Goal: Transaction & Acquisition: Purchase product/service

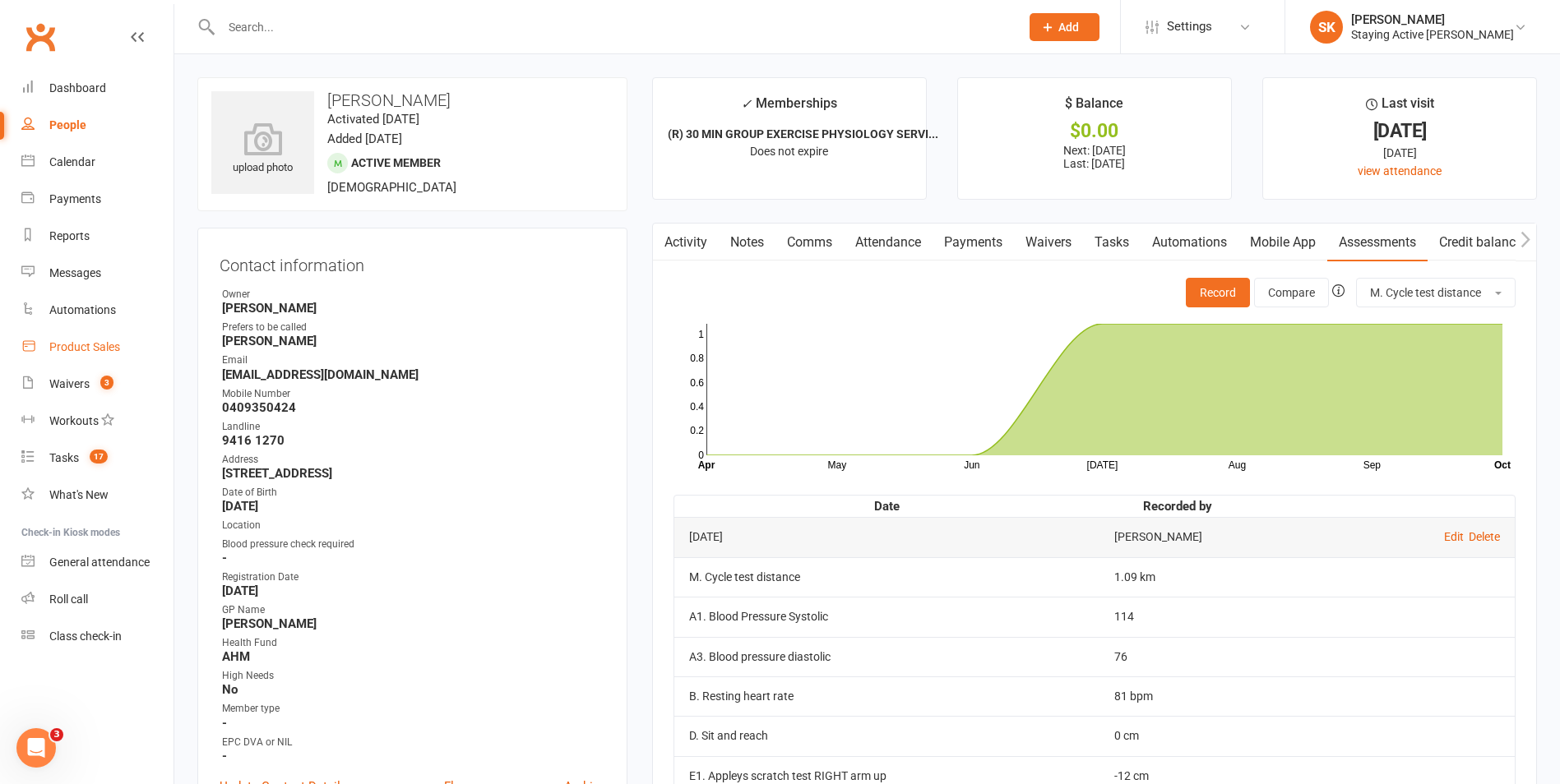
drag, startPoint x: 0, startPoint y: 0, endPoint x: 102, endPoint y: 340, distance: 355.0
click at [102, 340] on div "Product Sales" at bounding box center [85, 346] width 71 height 13
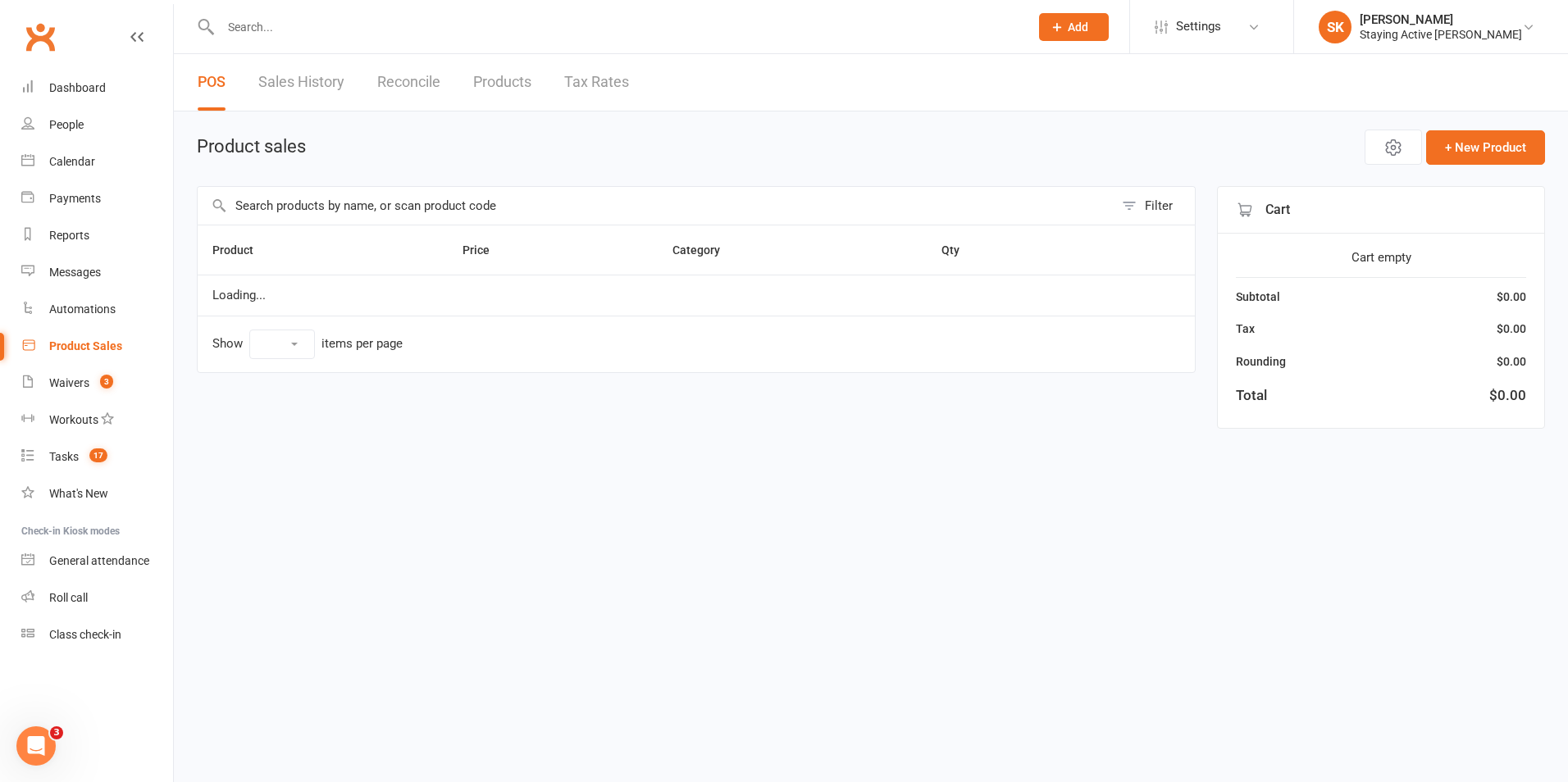
select select "100"
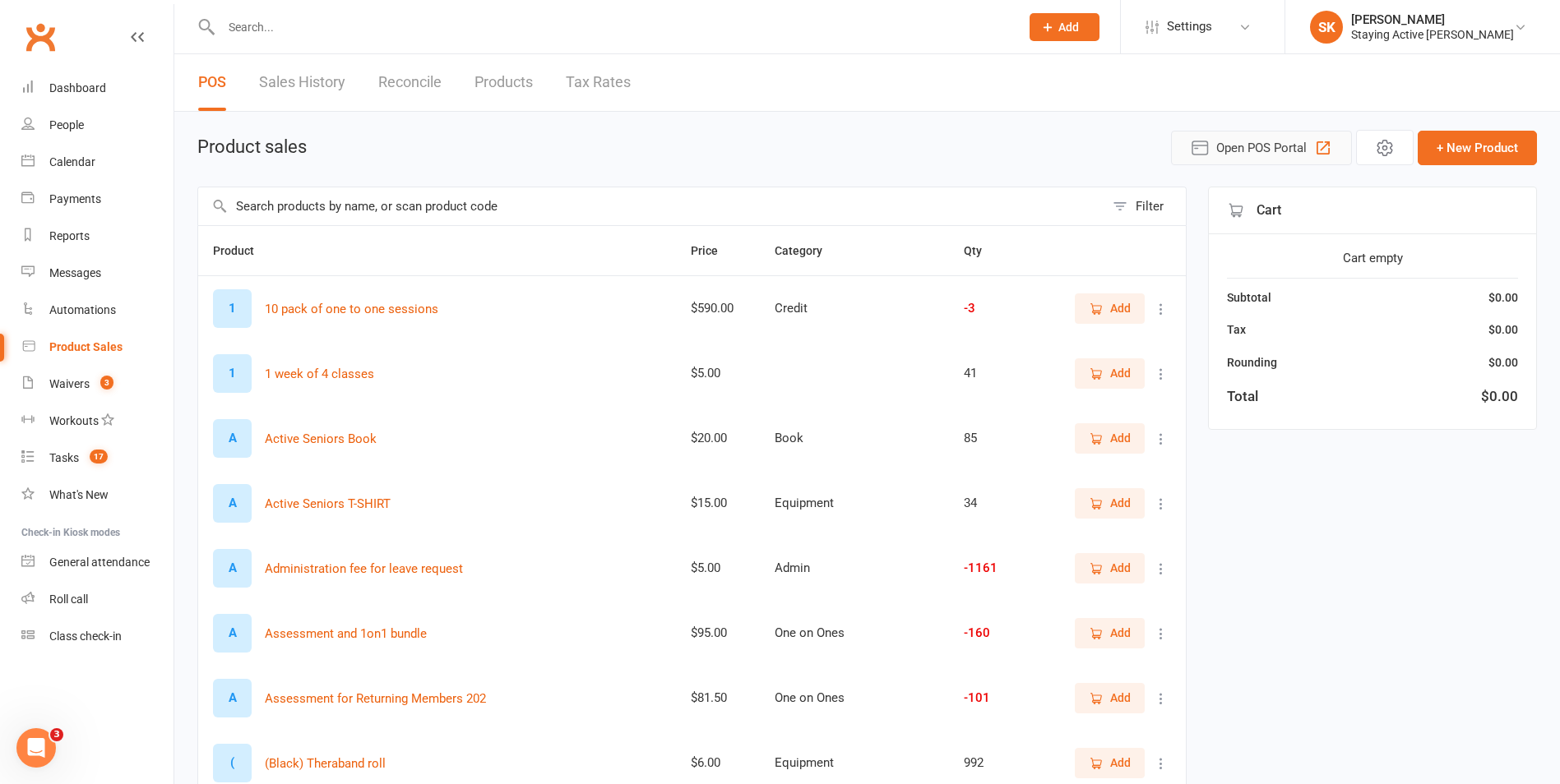
click at [1287, 157] on span "Open POS Portal" at bounding box center [1261, 148] width 90 height 20
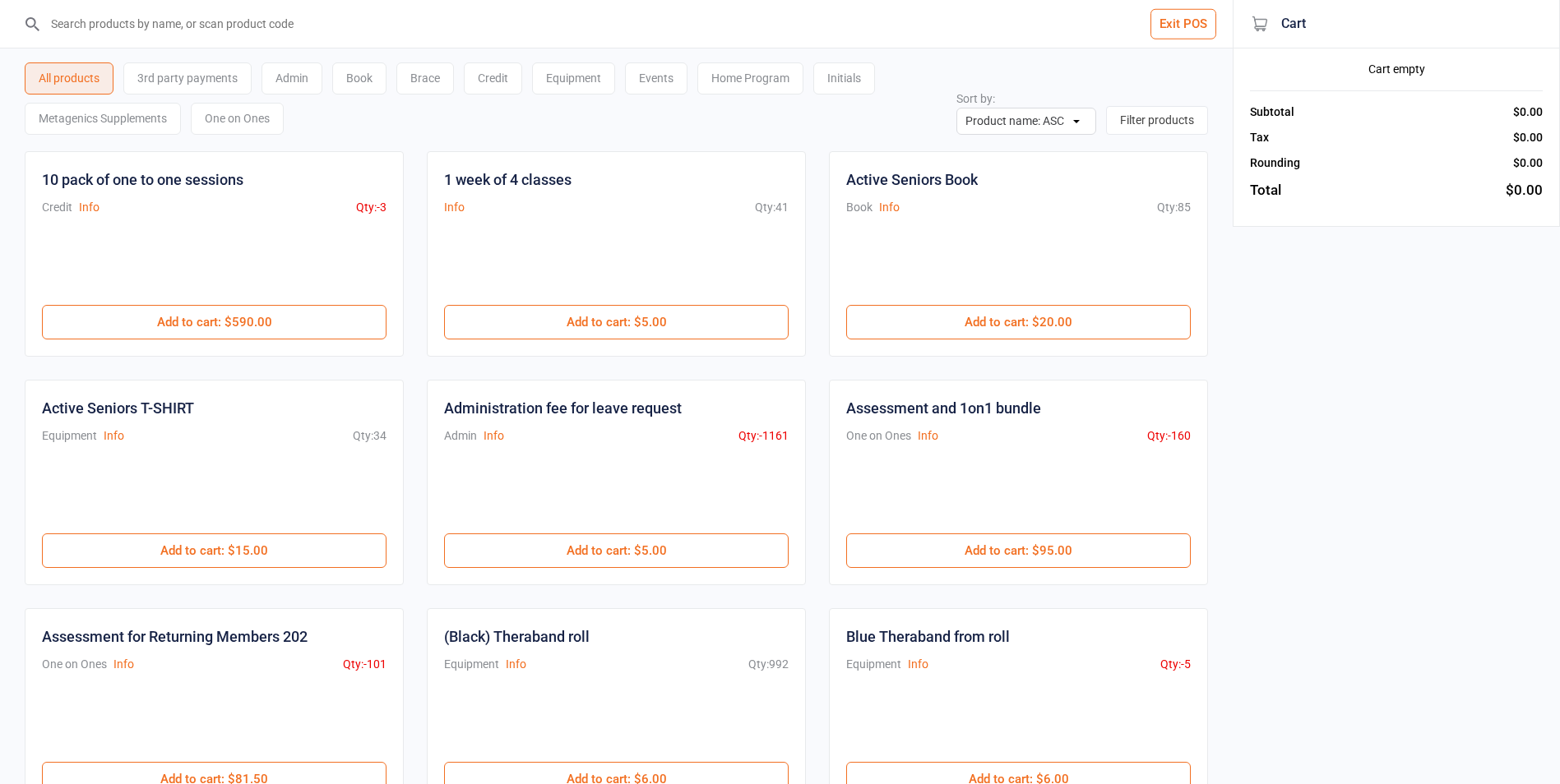
click at [251, 125] on div "One on Ones" at bounding box center [237, 119] width 93 height 32
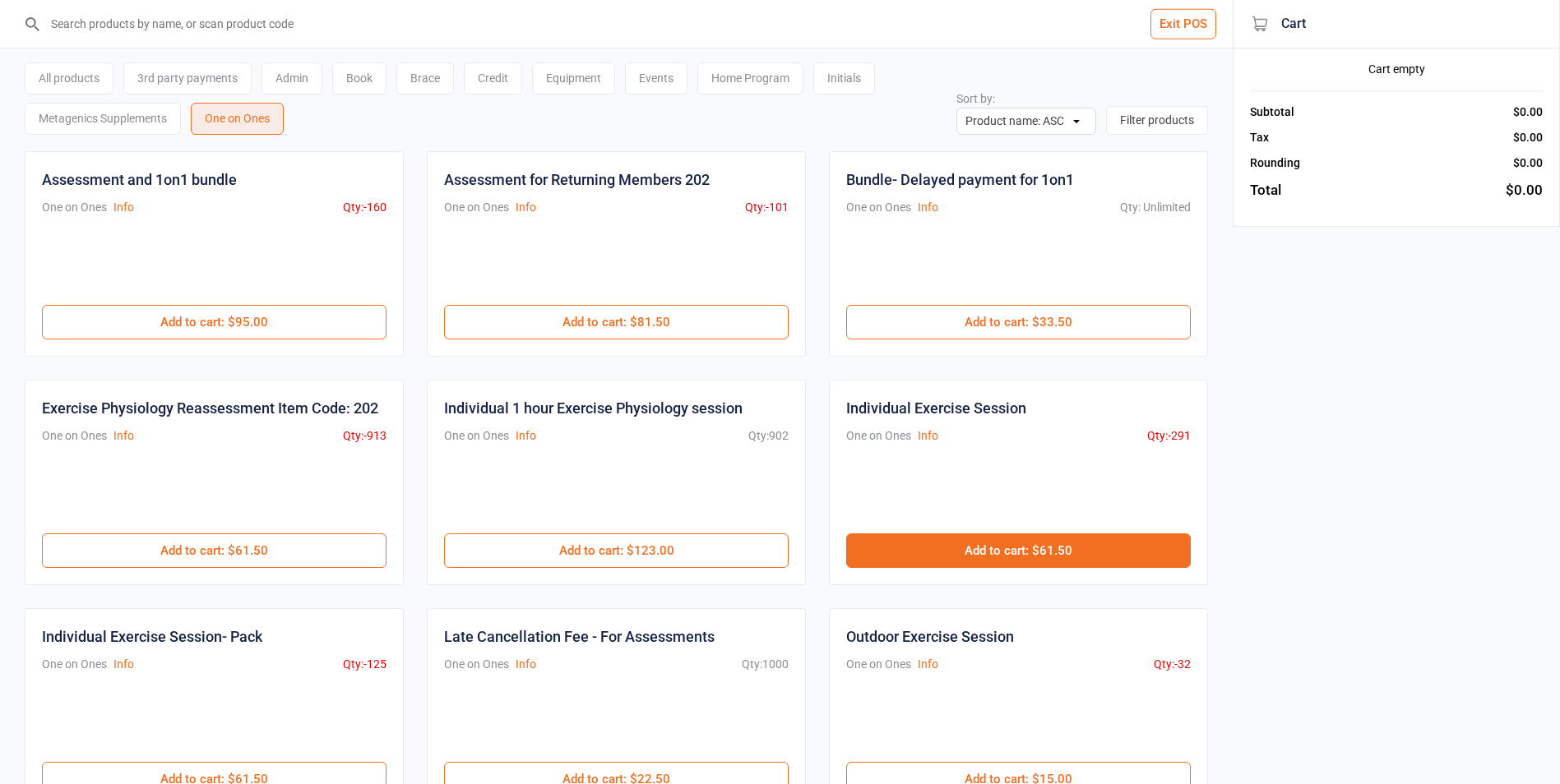
click at [1069, 544] on button "Add to cart : $61.50" at bounding box center [1019, 551] width 344 height 35
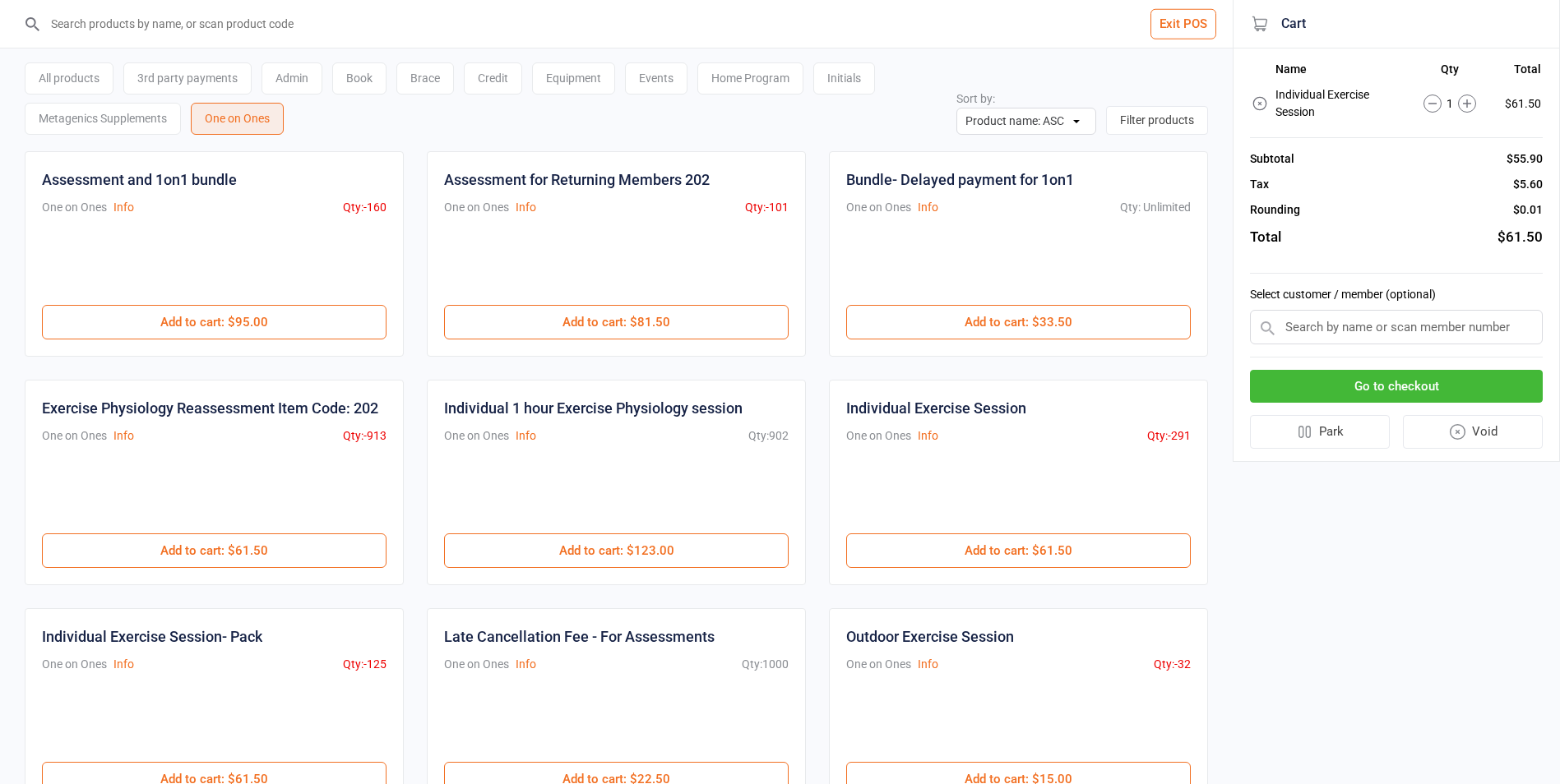
click at [1325, 334] on input "text" at bounding box center [1397, 326] width 293 height 35
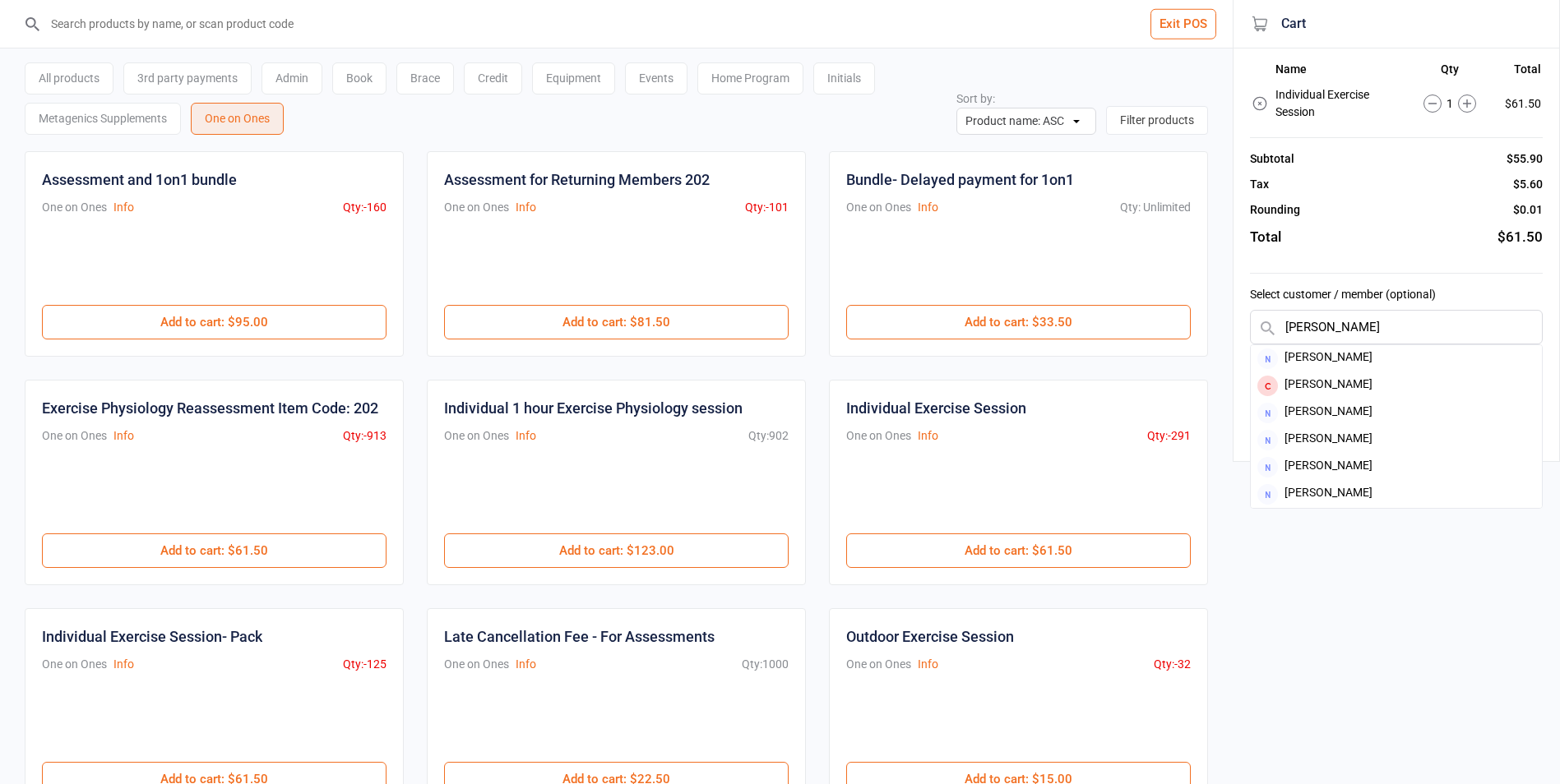
type input "doris"
click at [1310, 382] on div "Doris Procter" at bounding box center [1397, 386] width 291 height 27
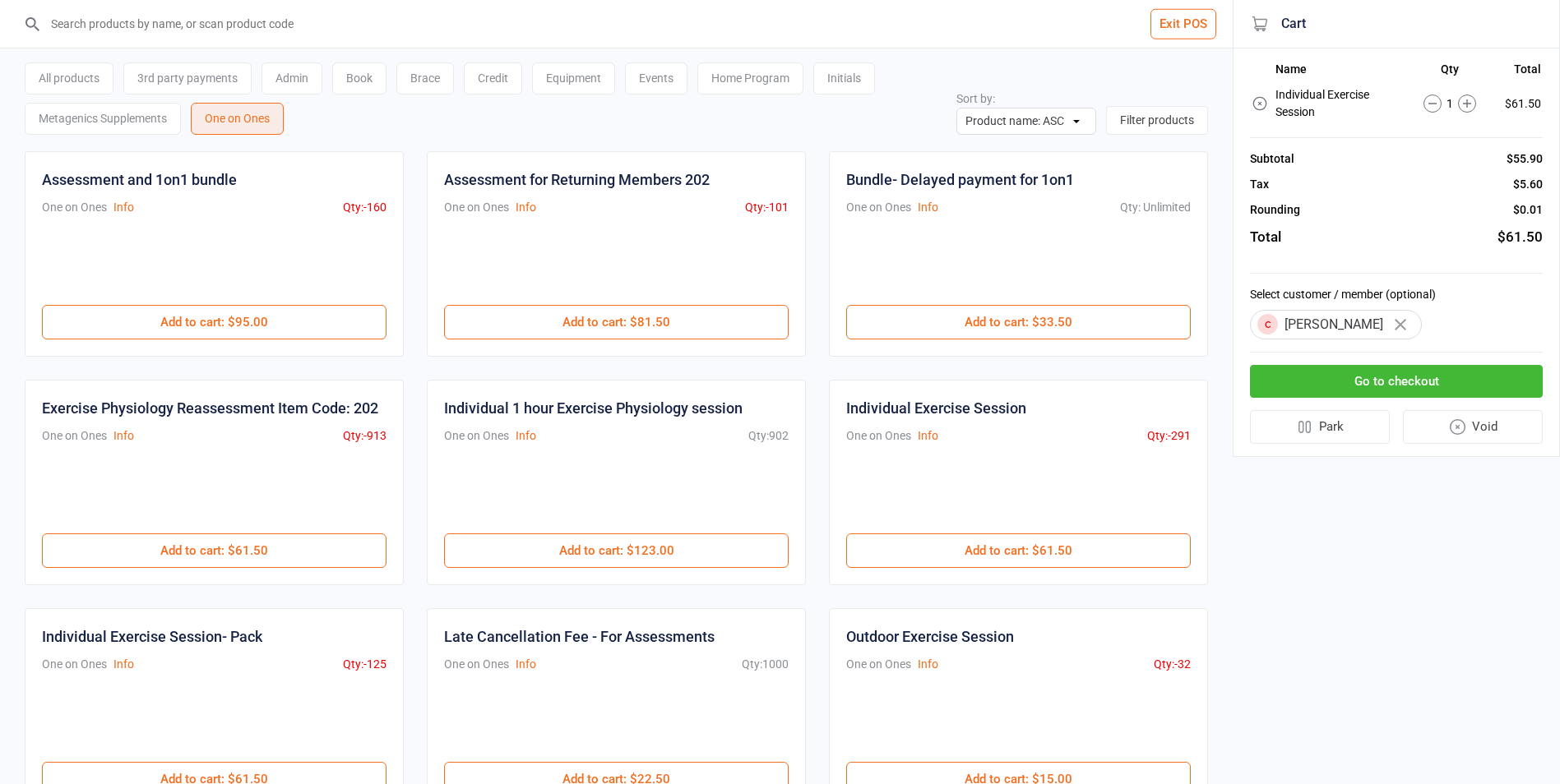
click at [1455, 392] on button "Go to checkout" at bounding box center [1397, 382] width 293 height 34
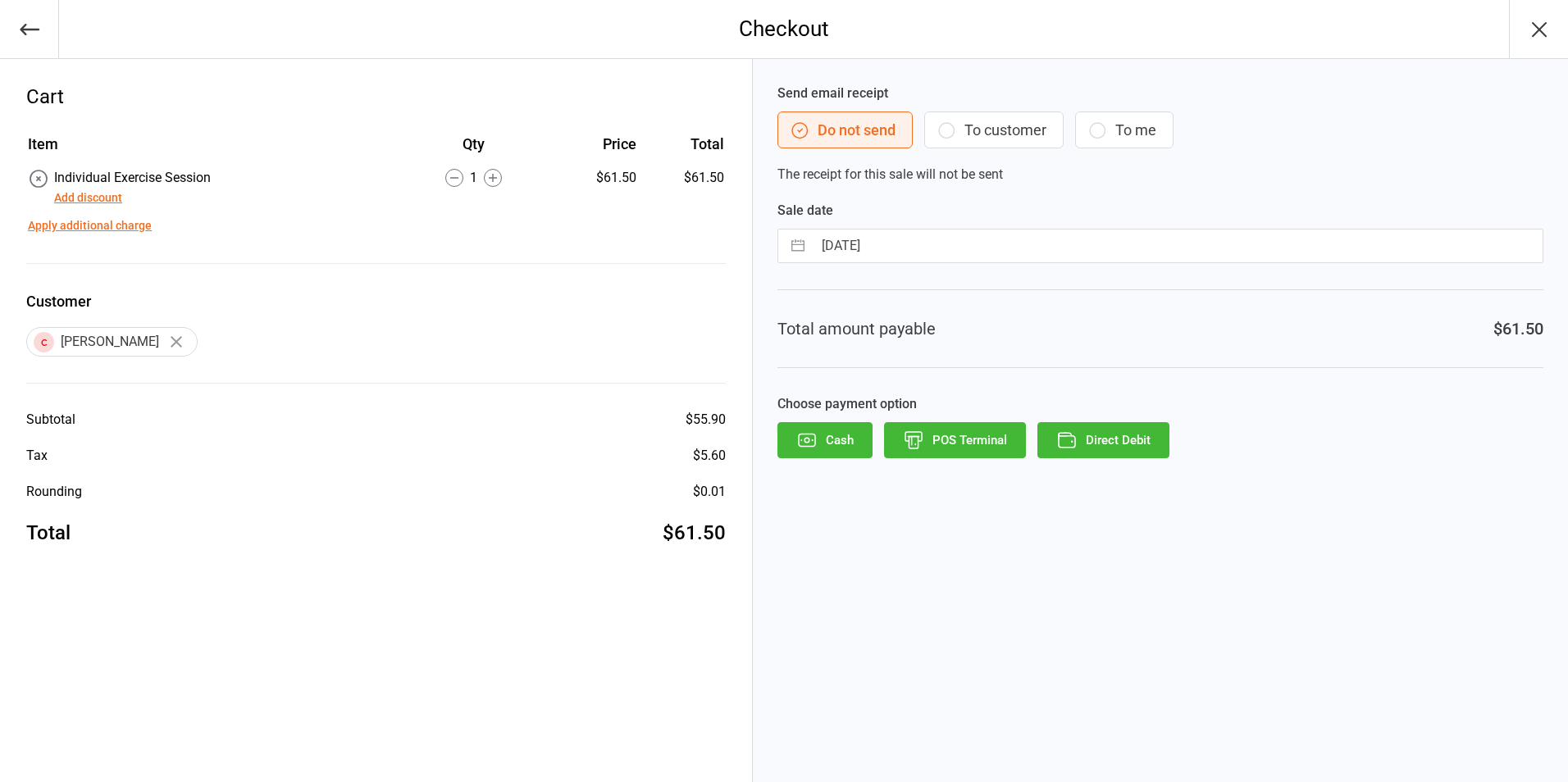
click at [1138, 447] on button "Direct Debit" at bounding box center [1104, 440] width 132 height 36
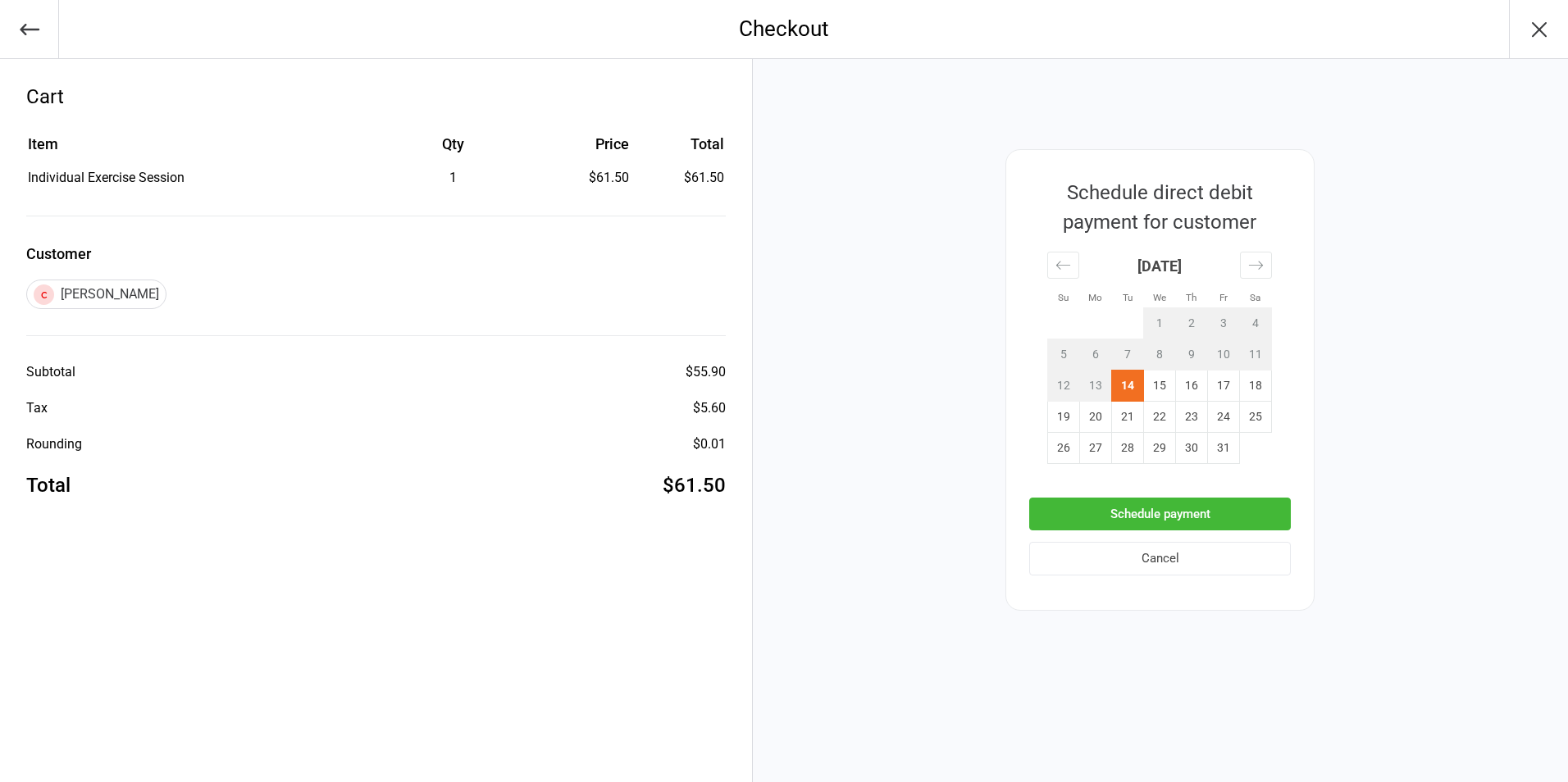
click at [1146, 507] on button "Schedule payment" at bounding box center [1159, 515] width 261 height 34
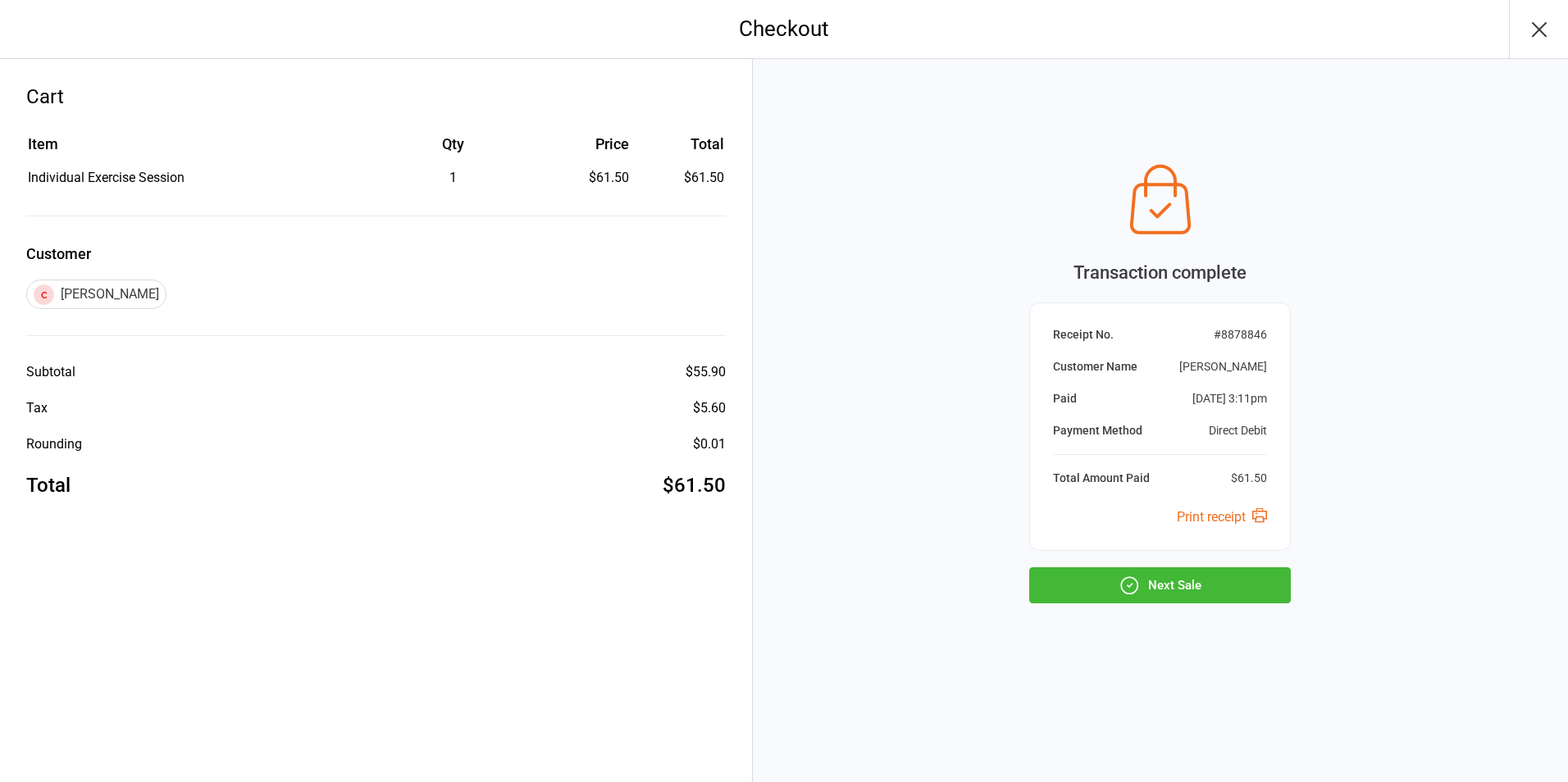
click at [1194, 577] on button "Next Sale" at bounding box center [1159, 585] width 261 height 36
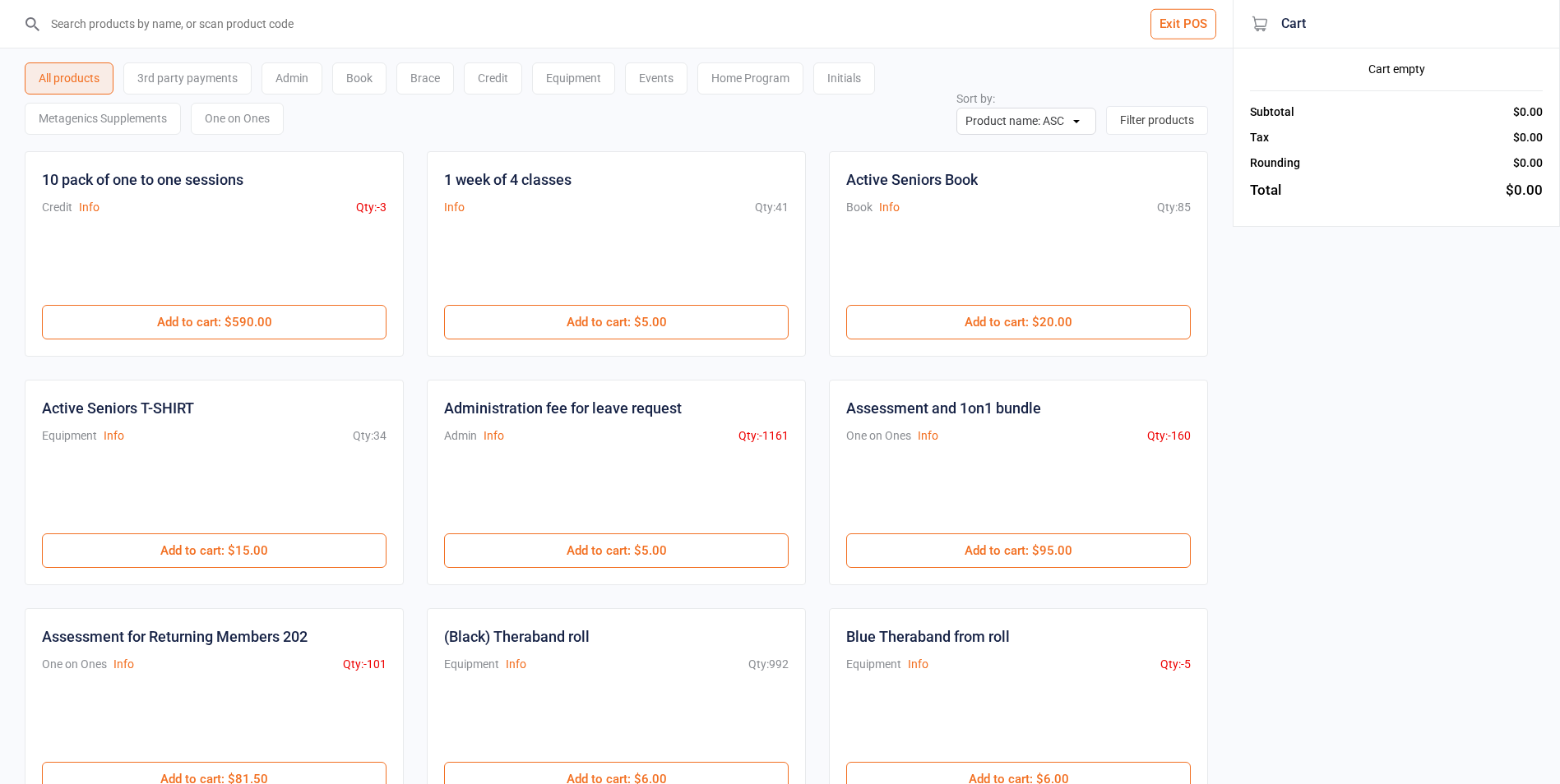
click at [1198, 27] on button "Exit POS" at bounding box center [1183, 24] width 66 height 31
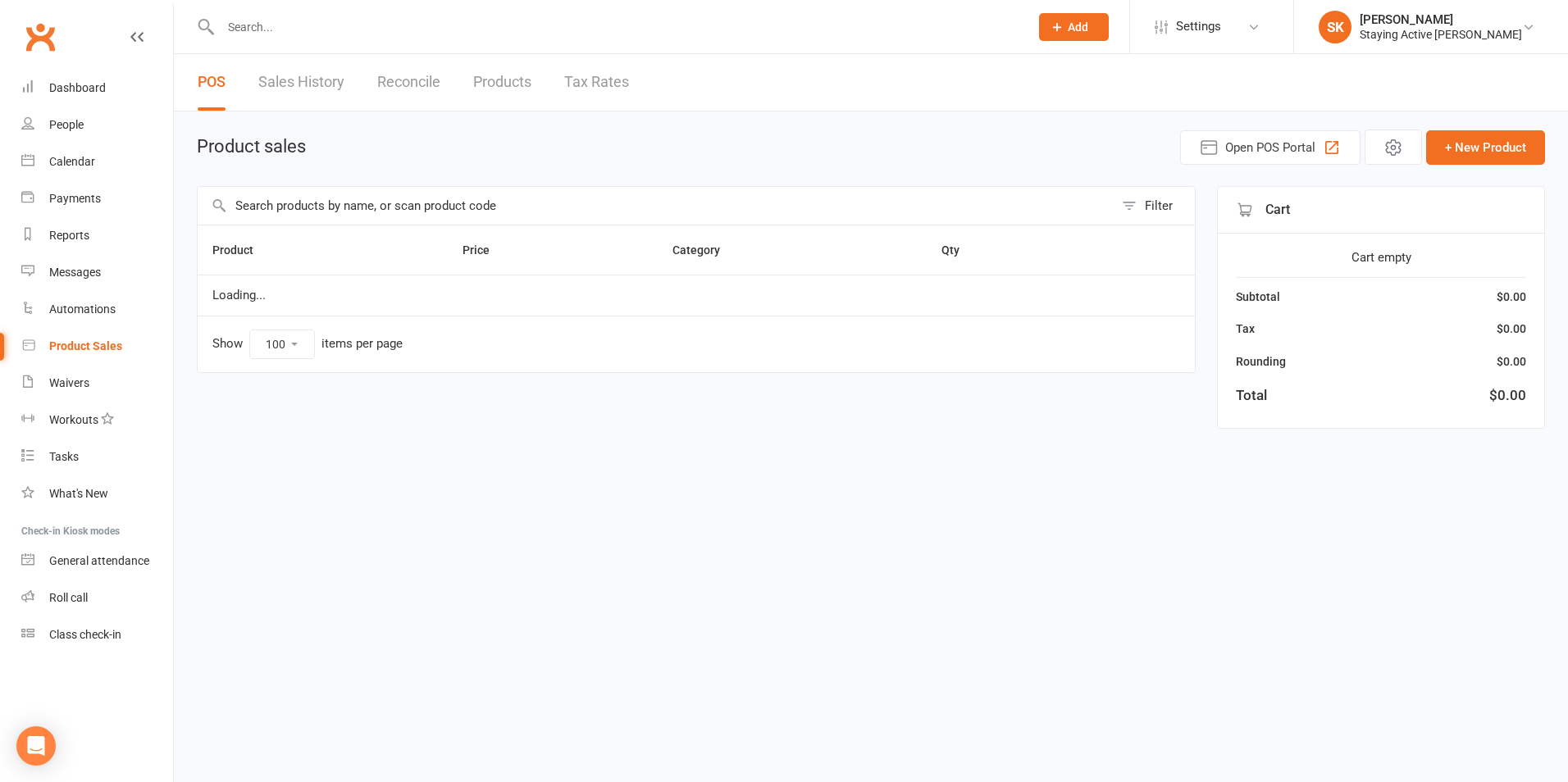
select select "100"
